Goal: Information Seeking & Learning: Understand process/instructions

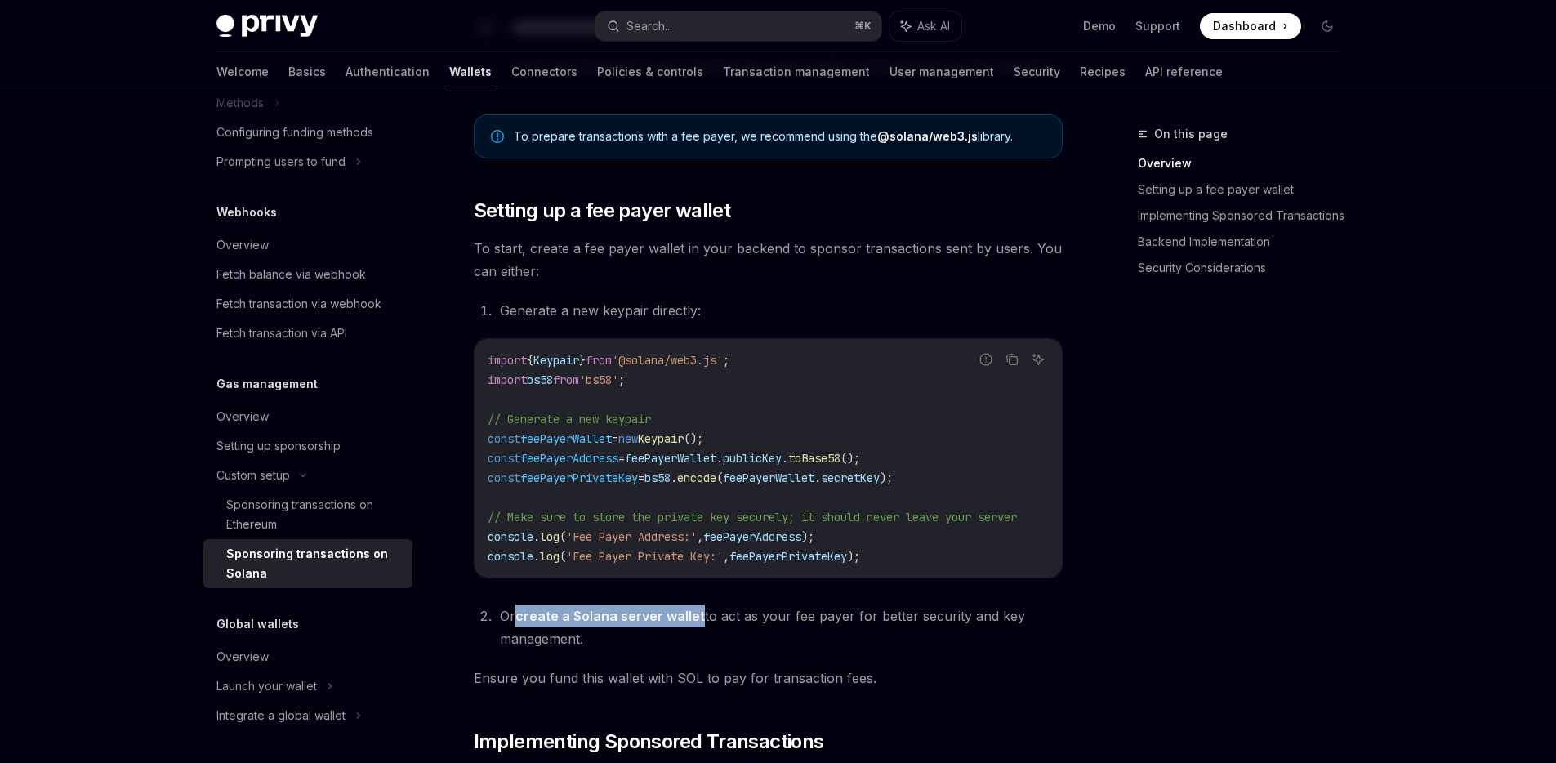
scroll to position [695, 0]
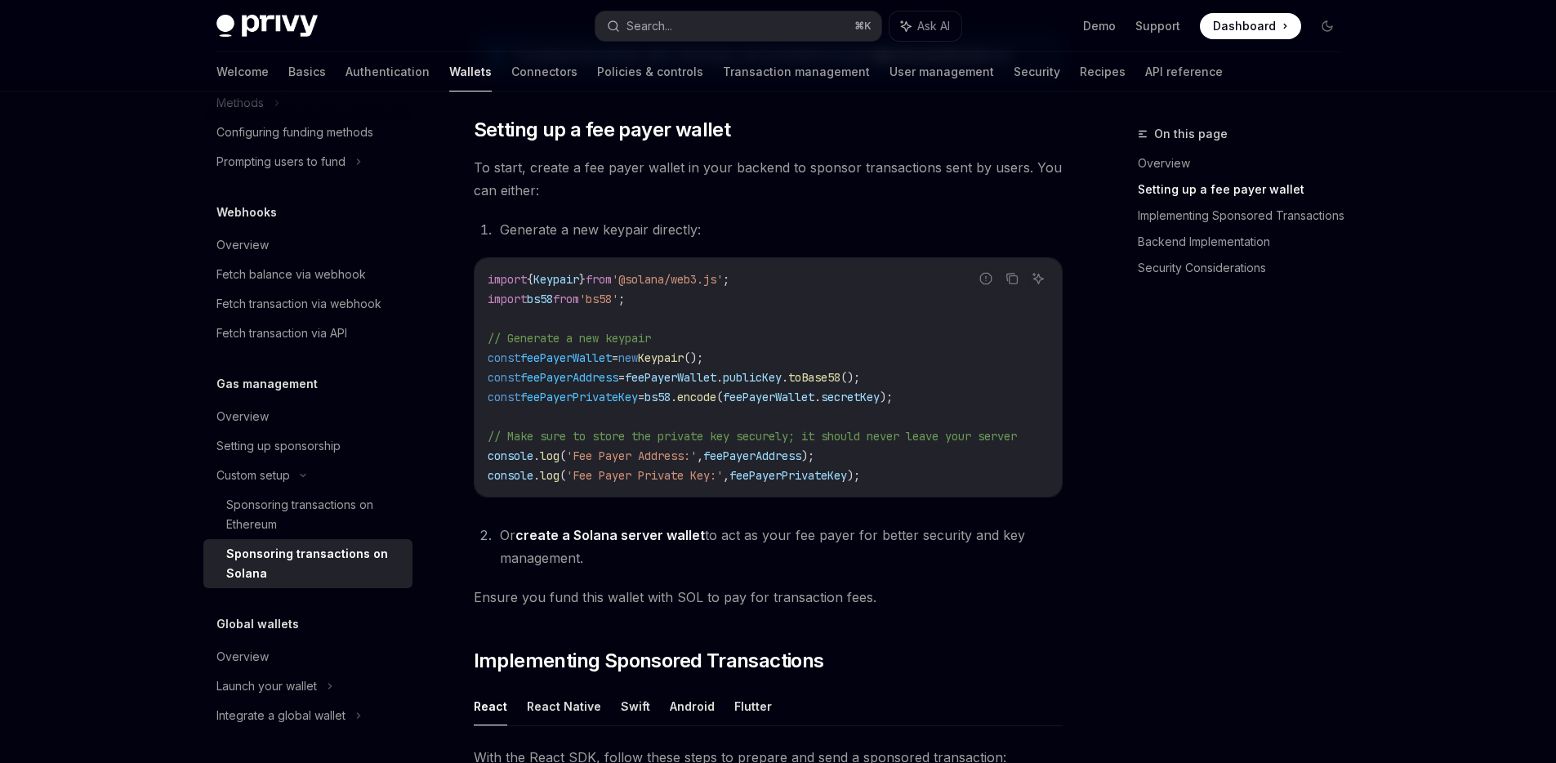
click at [811, 560] on li "Or create a Solana server wallet to act as your fee payer for better security a…" at bounding box center [779, 547] width 568 height 46
click at [652, 541] on link "create a Solana server wallet" at bounding box center [609, 535] width 189 height 17
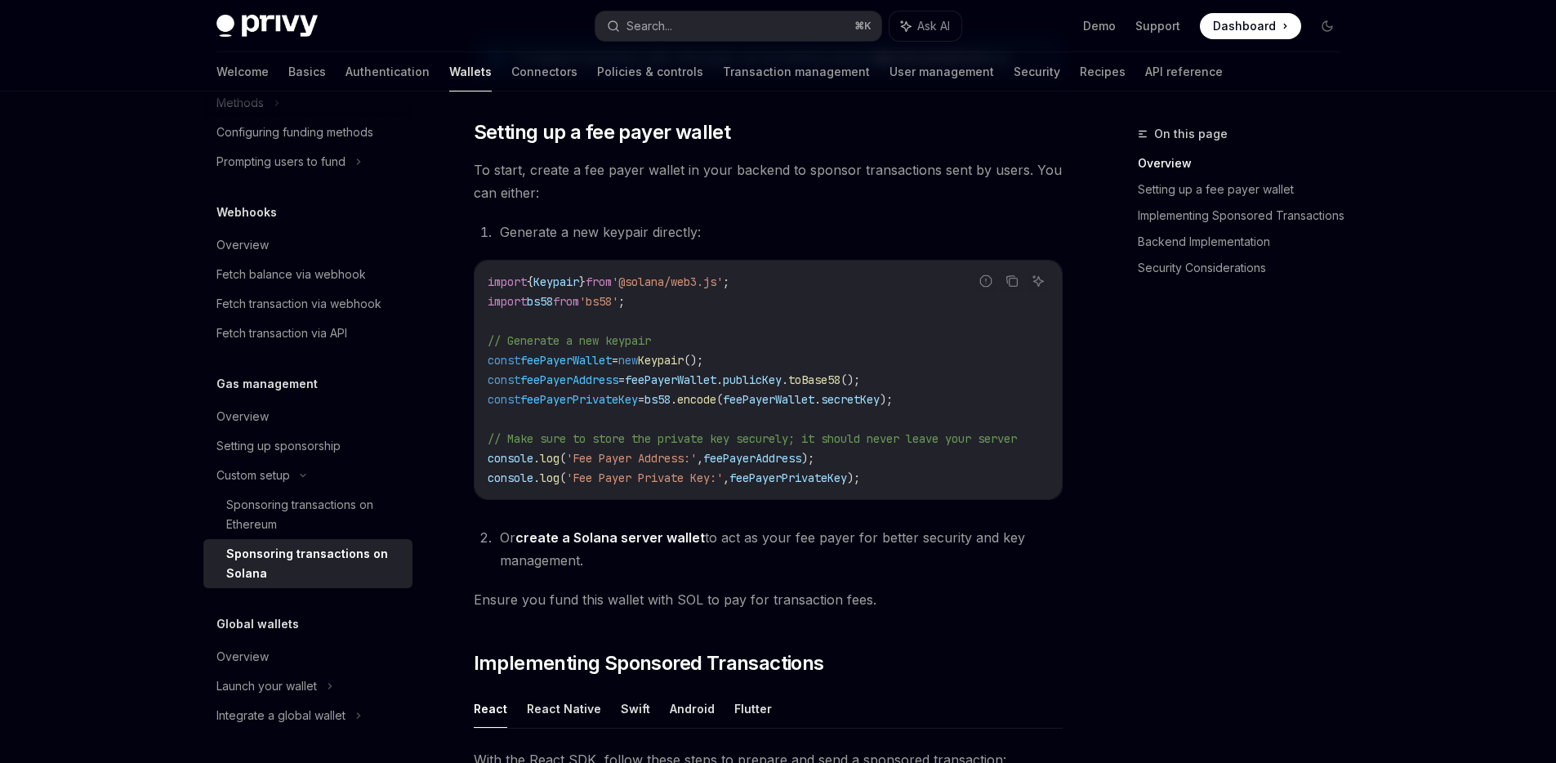
scroll to position [695, 0]
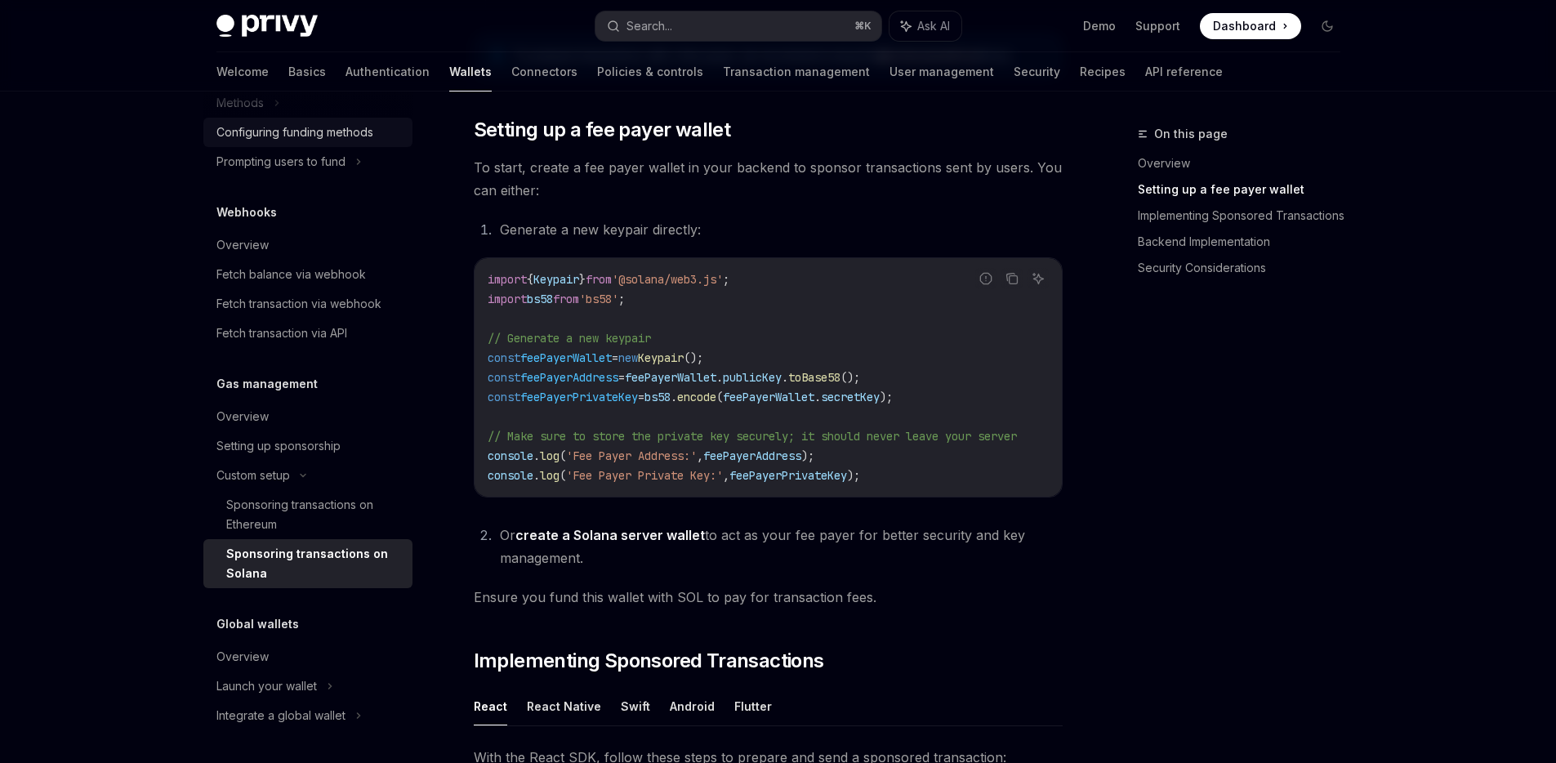
type textarea "*"
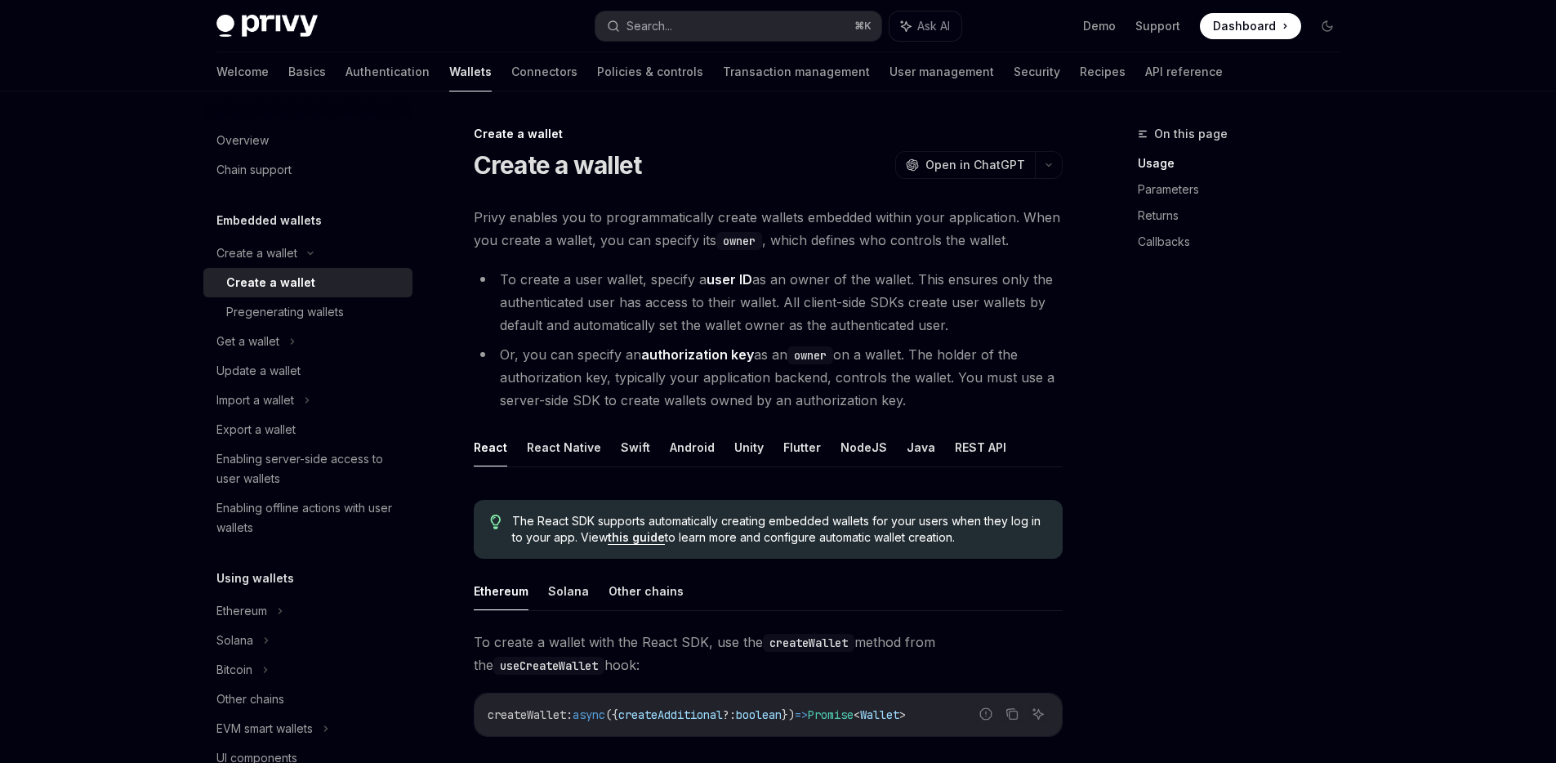
type textarea "*"
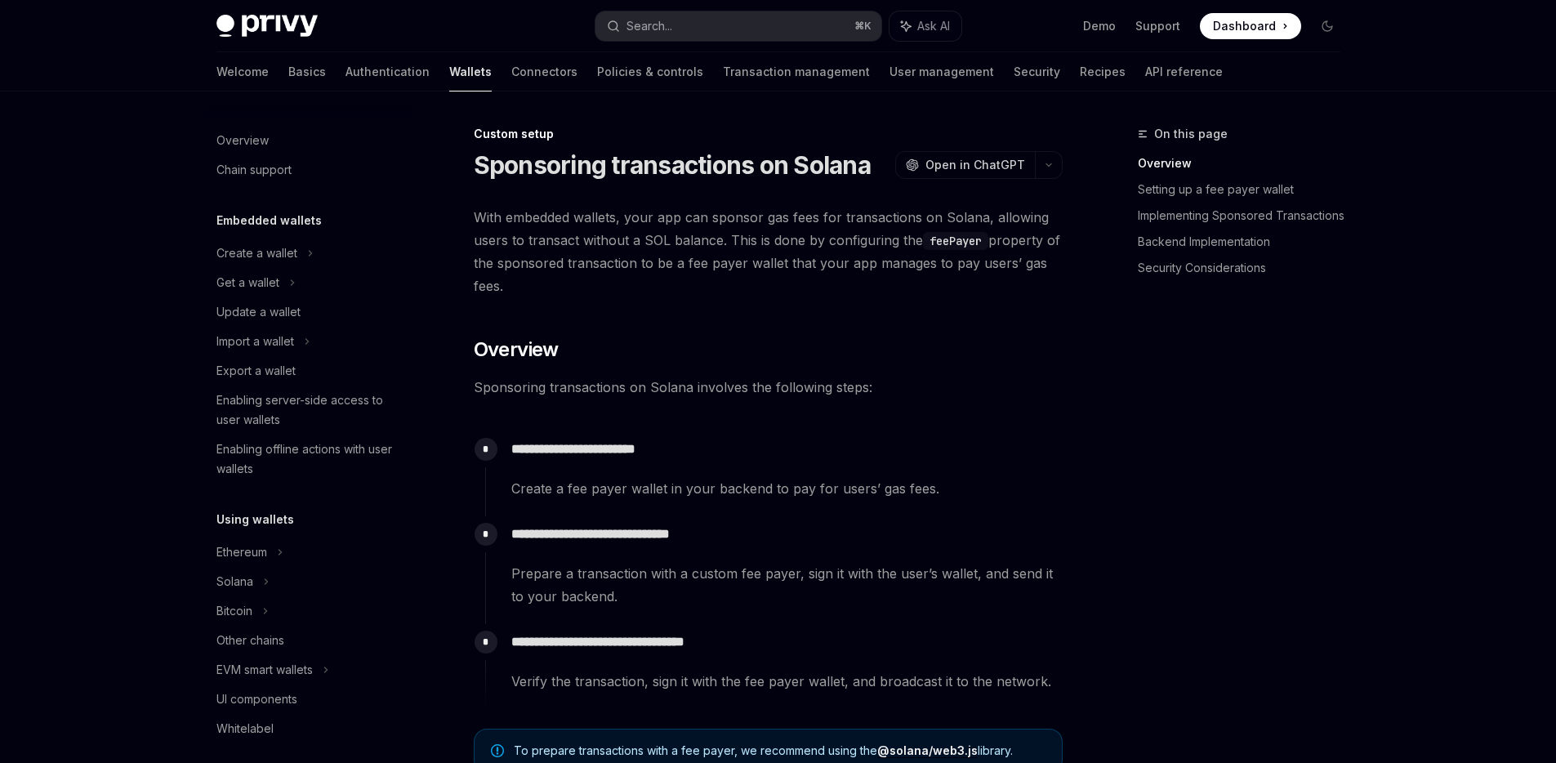
scroll to position [738, 0]
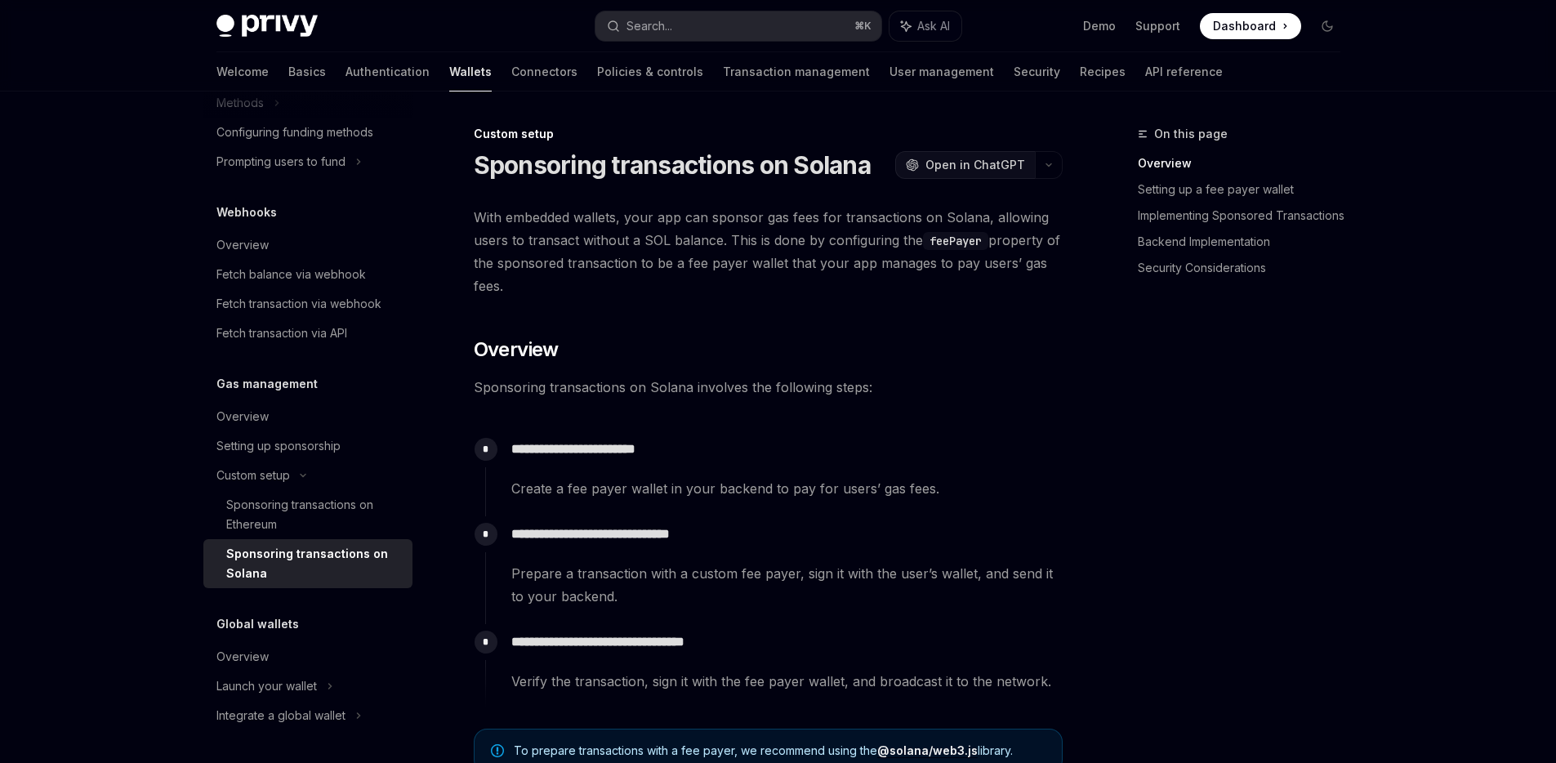
click at [982, 157] on span "Open in ChatGPT" at bounding box center [975, 165] width 100 height 16
type textarea "*"
